Goal: Find specific page/section: Find specific page/section

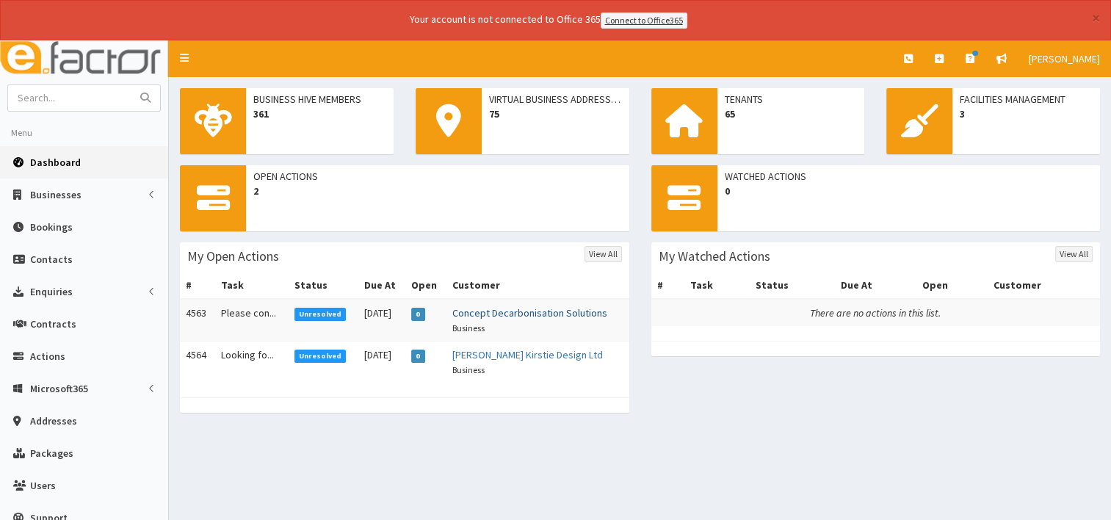
click at [499, 315] on link "Concept Decarbonisation Solutions" at bounding box center [529, 312] width 155 height 13
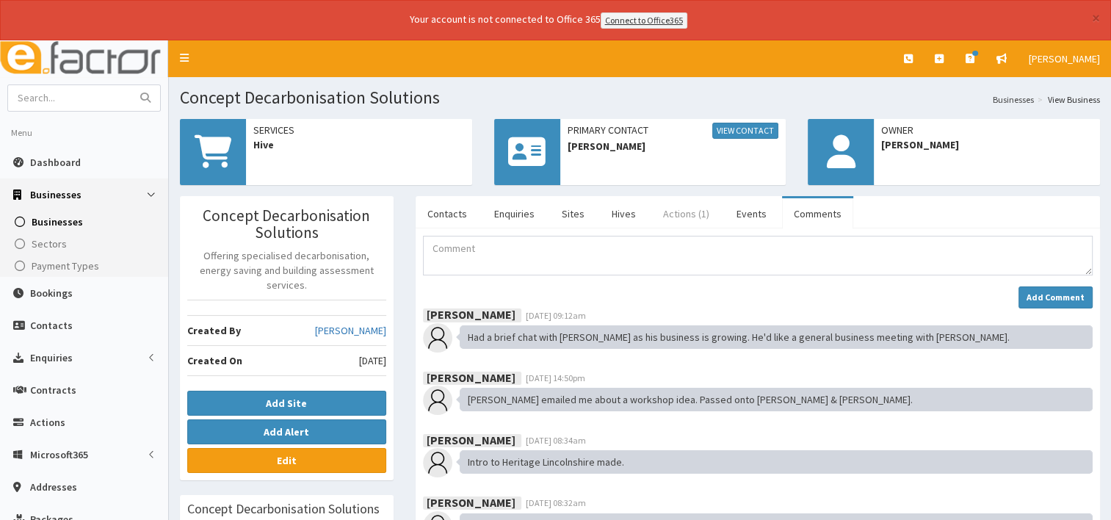
click at [669, 217] on link "Actions (1)" at bounding box center [686, 213] width 70 height 31
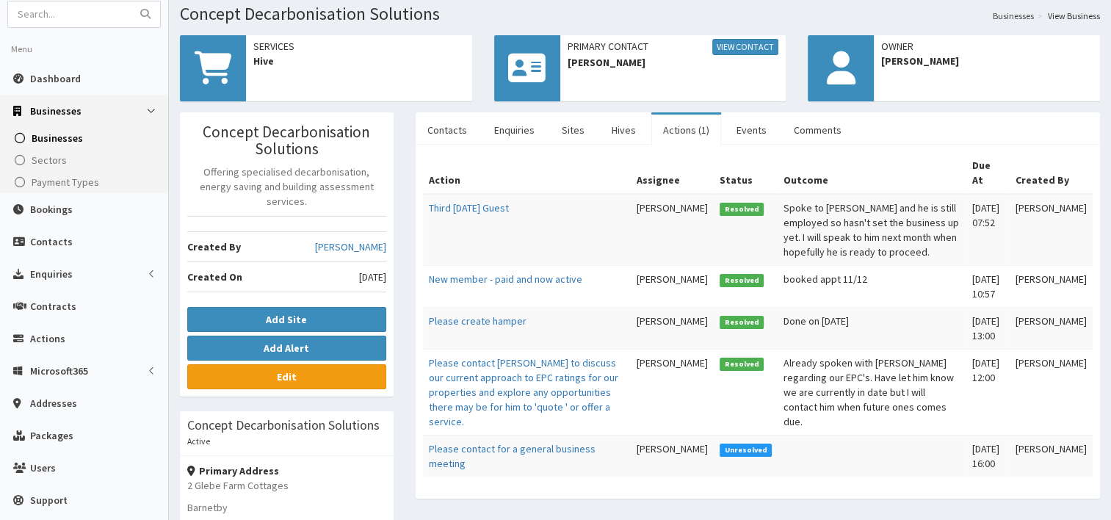
scroll to position [79, 0]
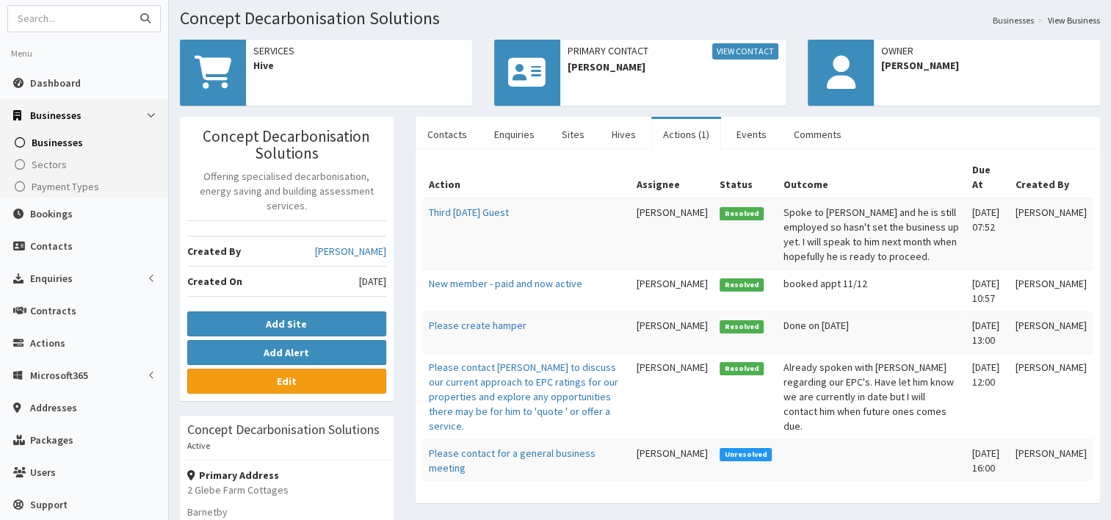
click at [32, 11] on input "text" at bounding box center [69, 19] width 123 height 26
type input "mohammed"
click at [142, 15] on icon "submit" at bounding box center [145, 18] width 10 height 10
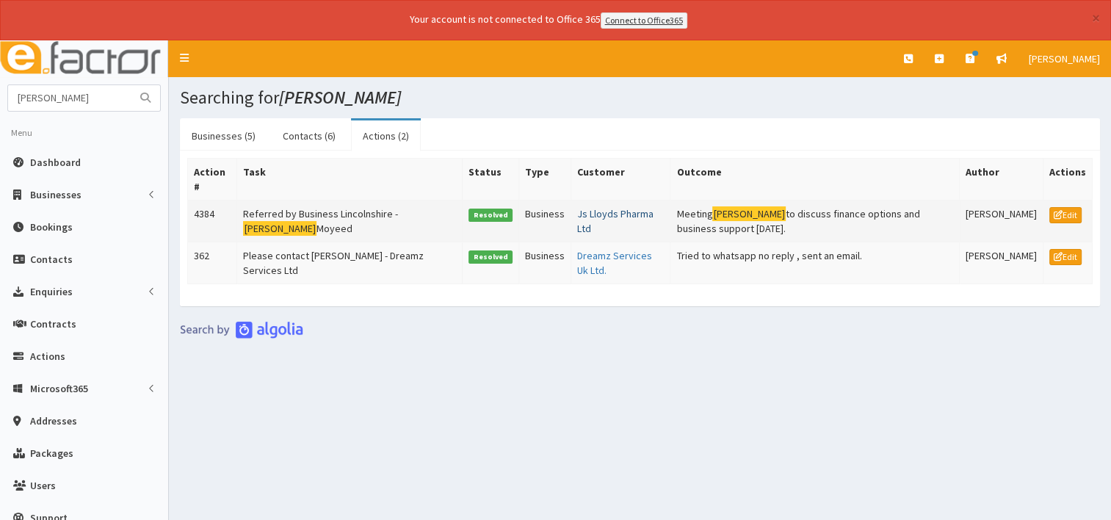
click at [580, 212] on link "Js Lloyds Pharma Ltd" at bounding box center [615, 221] width 76 height 28
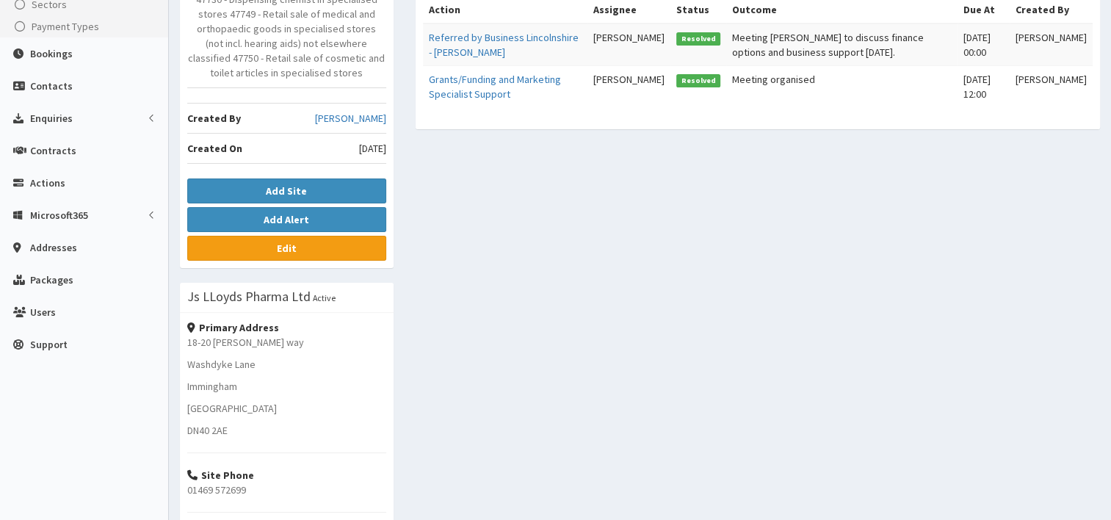
scroll to position [241, 0]
